Goal: Find specific page/section: Find specific page/section

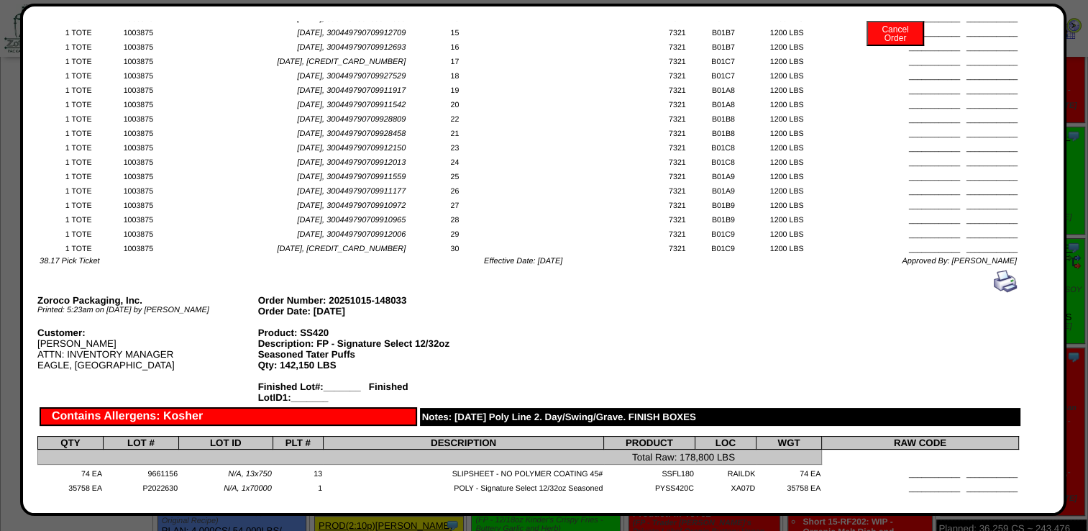
scroll to position [3093, 0]
